Goal: Find specific page/section: Find specific page/section

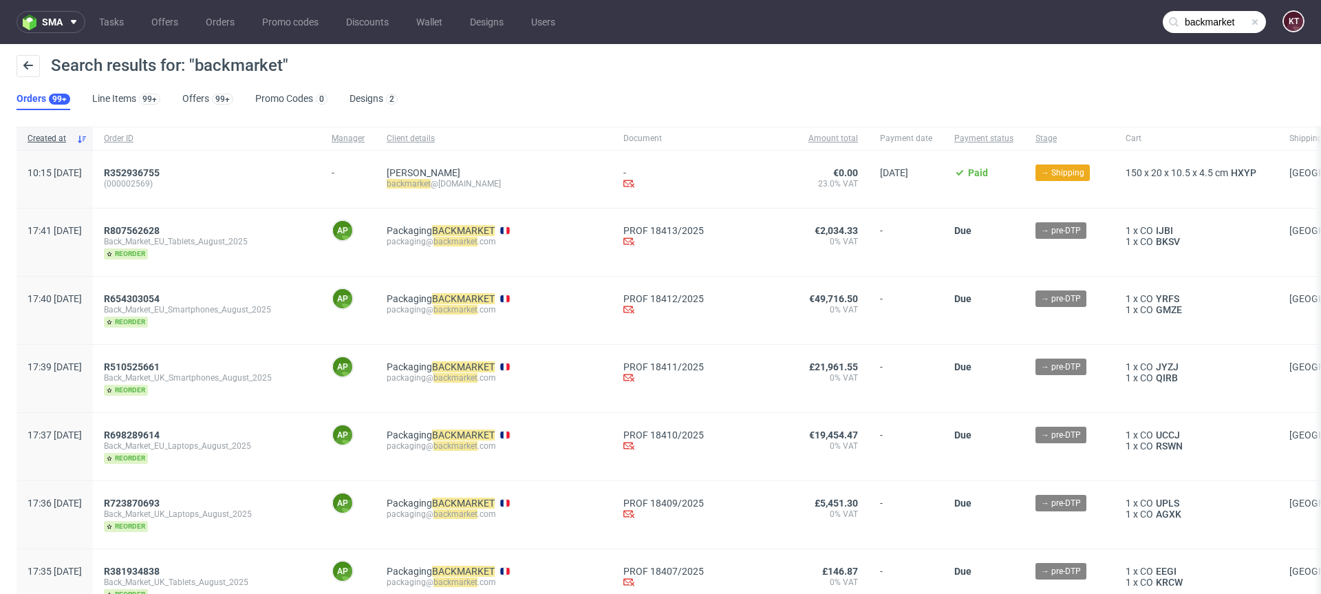
click at [568, 263] on div "Packaging BACKMARKET packaging@ backmarket .com" at bounding box center [494, 241] width 237 height 67
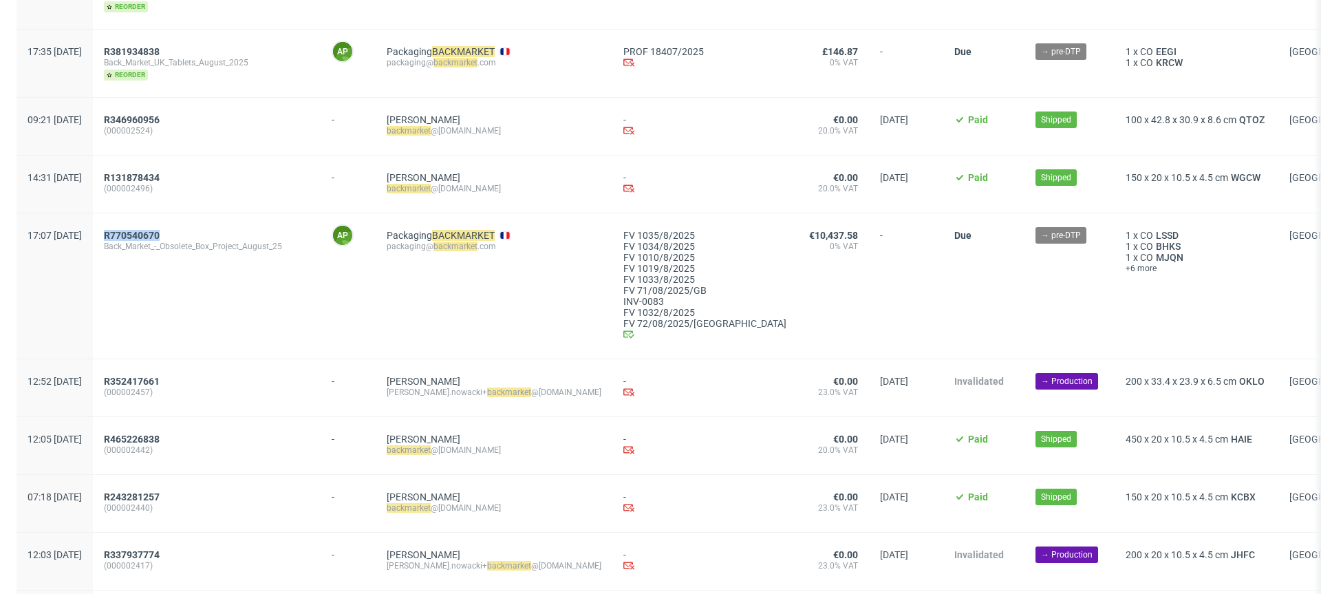
scroll to position [452, 0]
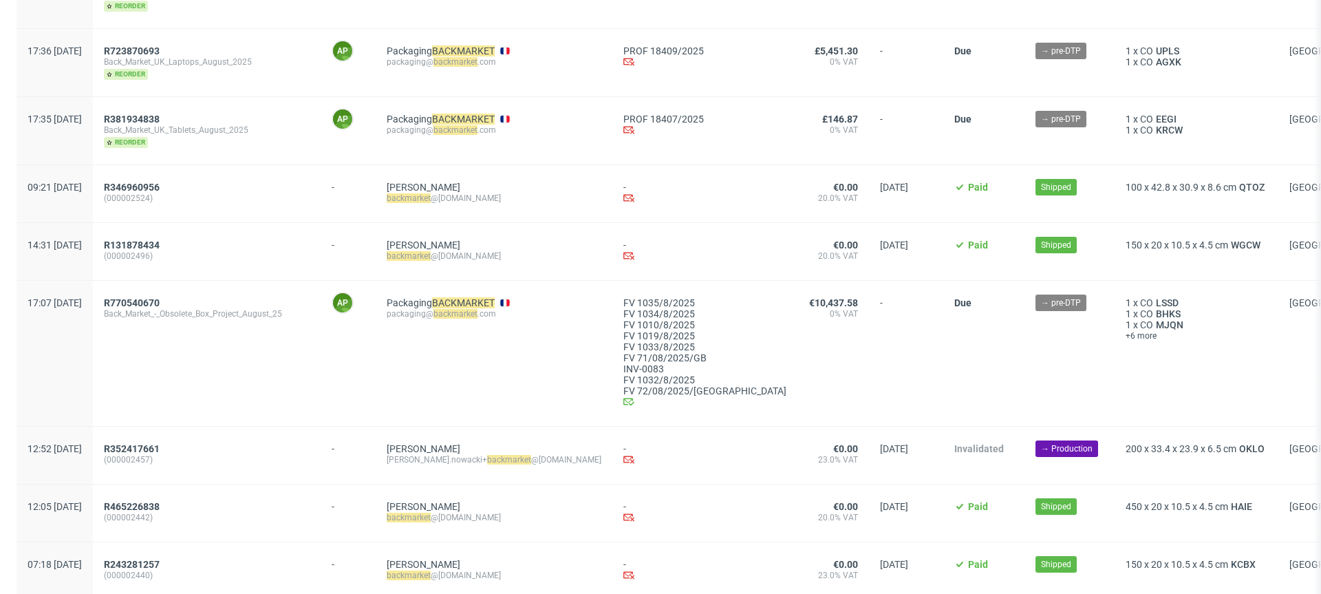
click at [584, 329] on span "Packaging BACKMARKET packaging@ backmarket .com" at bounding box center [494, 353] width 215 height 112
drag, startPoint x: 545, startPoint y: 312, endPoint x: 422, endPoint y: 311, distance: 122.5
click at [422, 311] on div "Packaging BACKMARKET packaging@ backmarket .com" at bounding box center [494, 353] width 237 height 145
copy div "packaging@ backmarket .com"
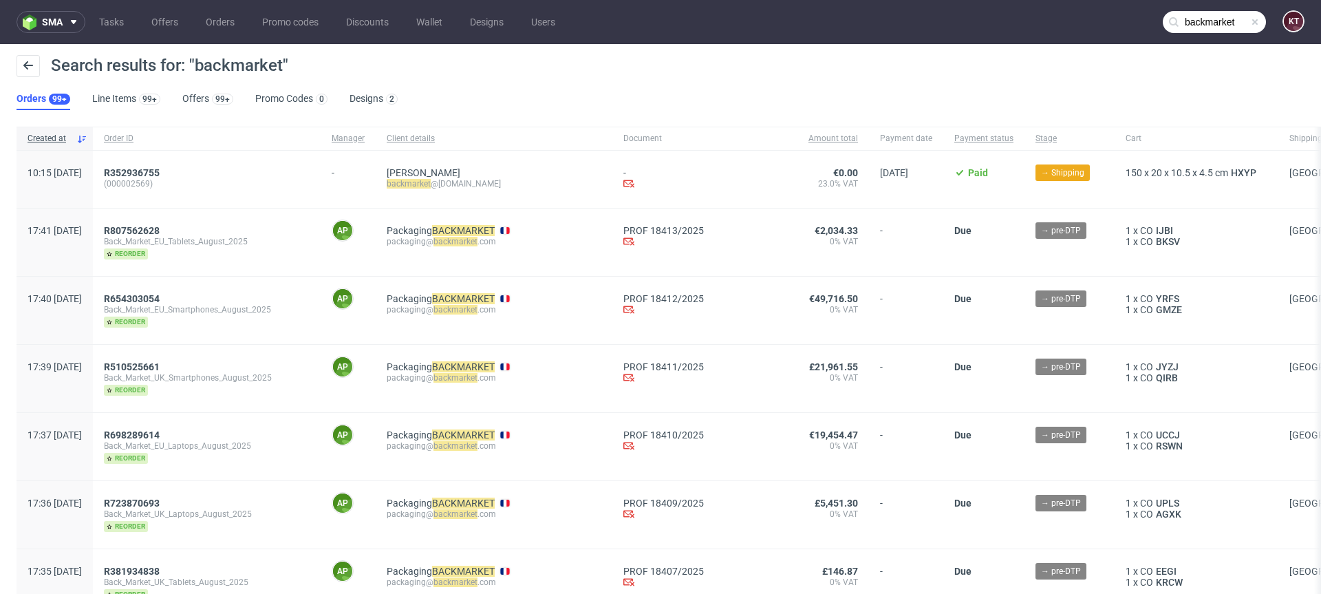
click at [1249, 19] on span at bounding box center [1254, 22] width 11 height 11
click at [1189, 17] on input "text" at bounding box center [1214, 22] width 103 height 22
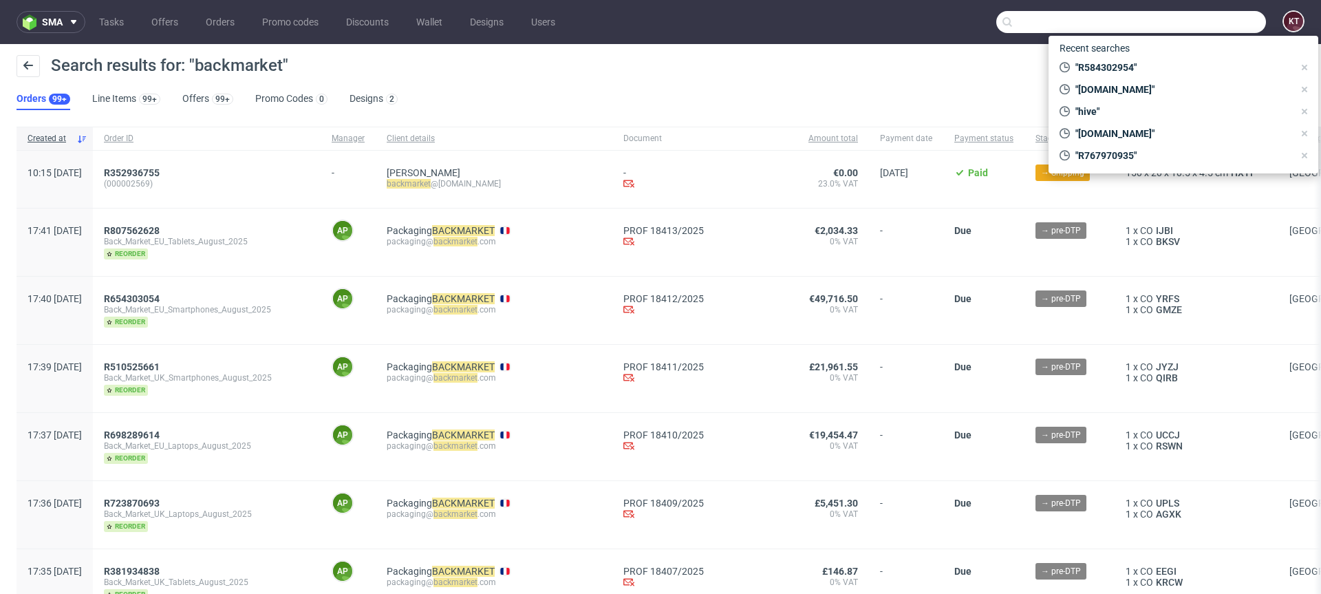
paste input "[EMAIL_ADDRESS][DOMAIN_NAME]"
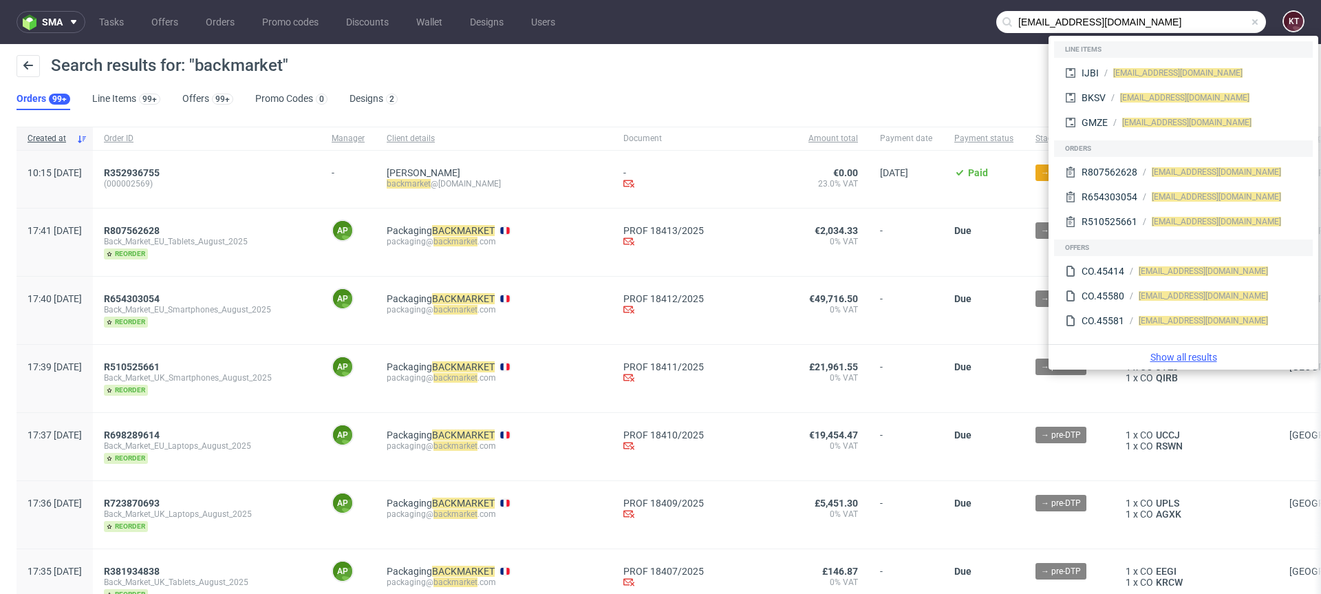
type input "[EMAIL_ADDRESS][DOMAIN_NAME]"
click at [1172, 355] on link "Show all results" at bounding box center [1183, 357] width 259 height 14
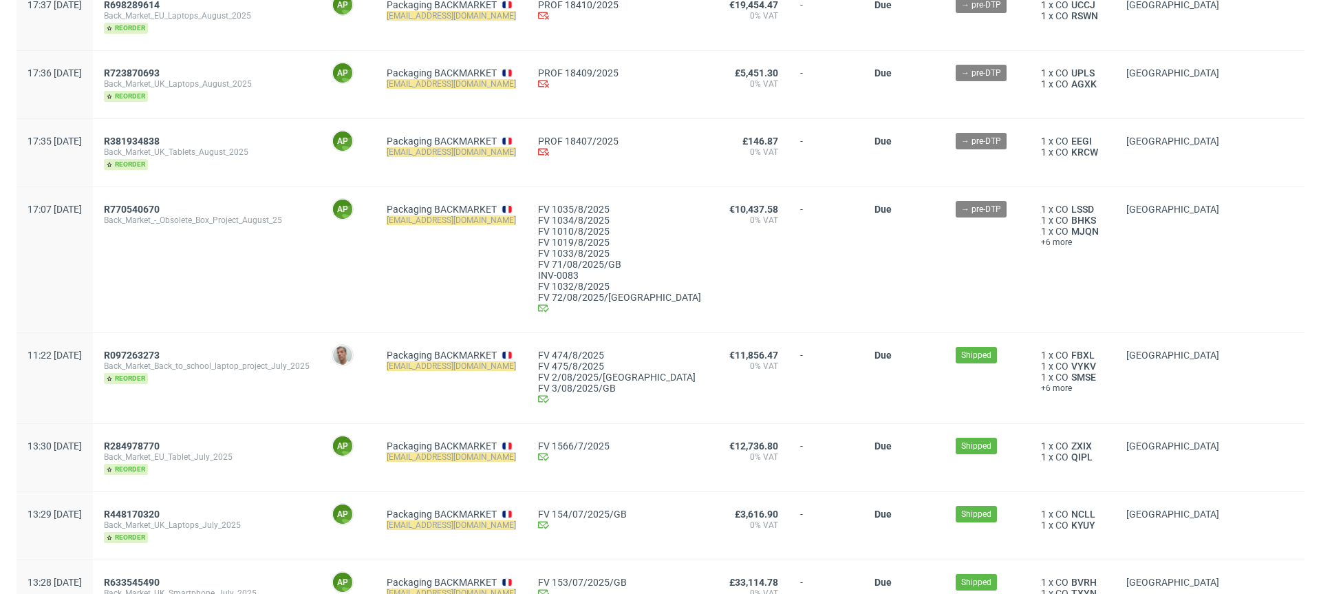
scroll to position [438, 0]
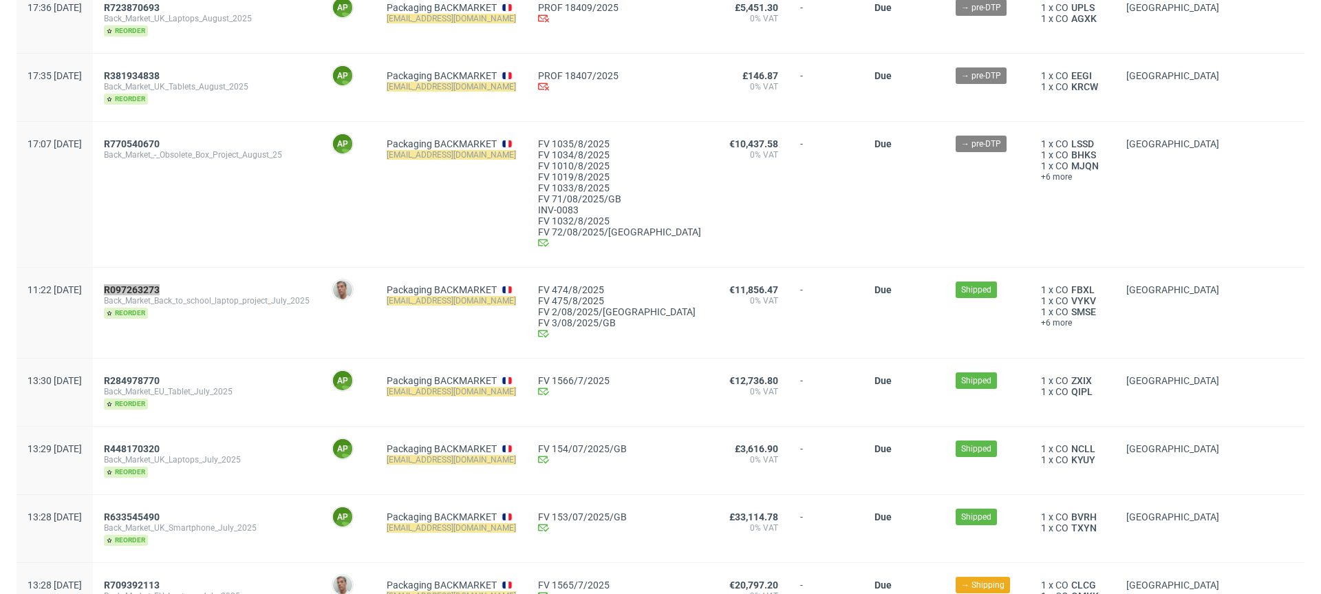
drag, startPoint x: 173, startPoint y: 285, endPoint x: 1150, endPoint y: 2, distance: 1017.1
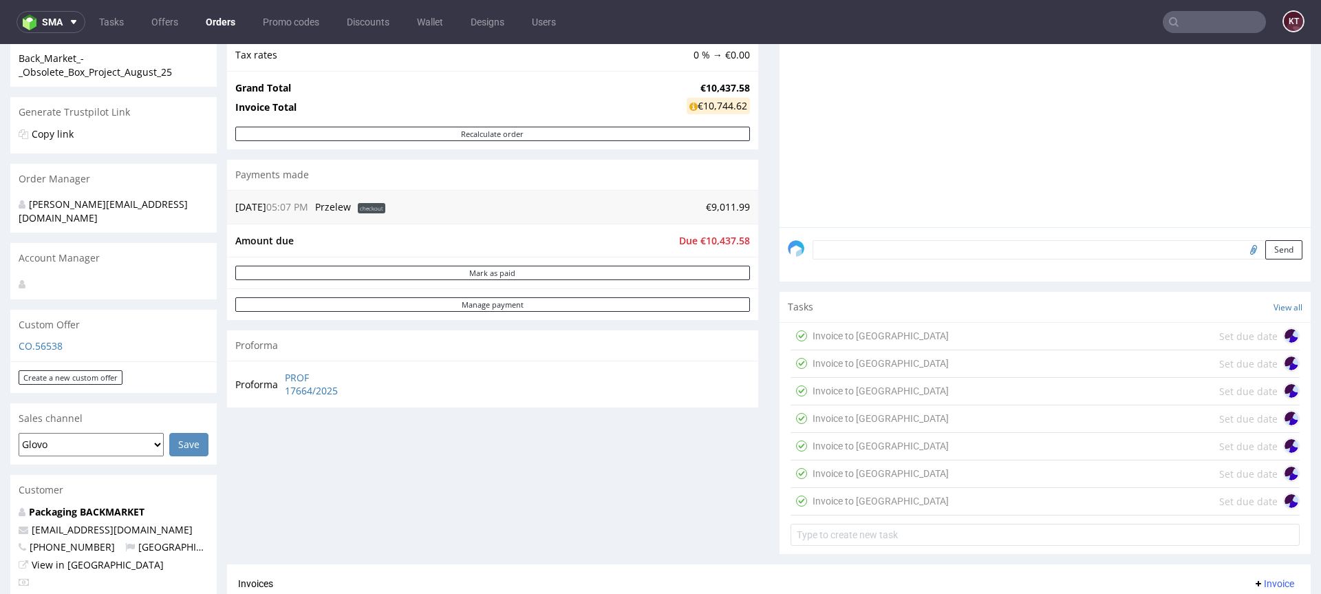
scroll to position [153, 0]
